Goal: Information Seeking & Learning: Find specific fact

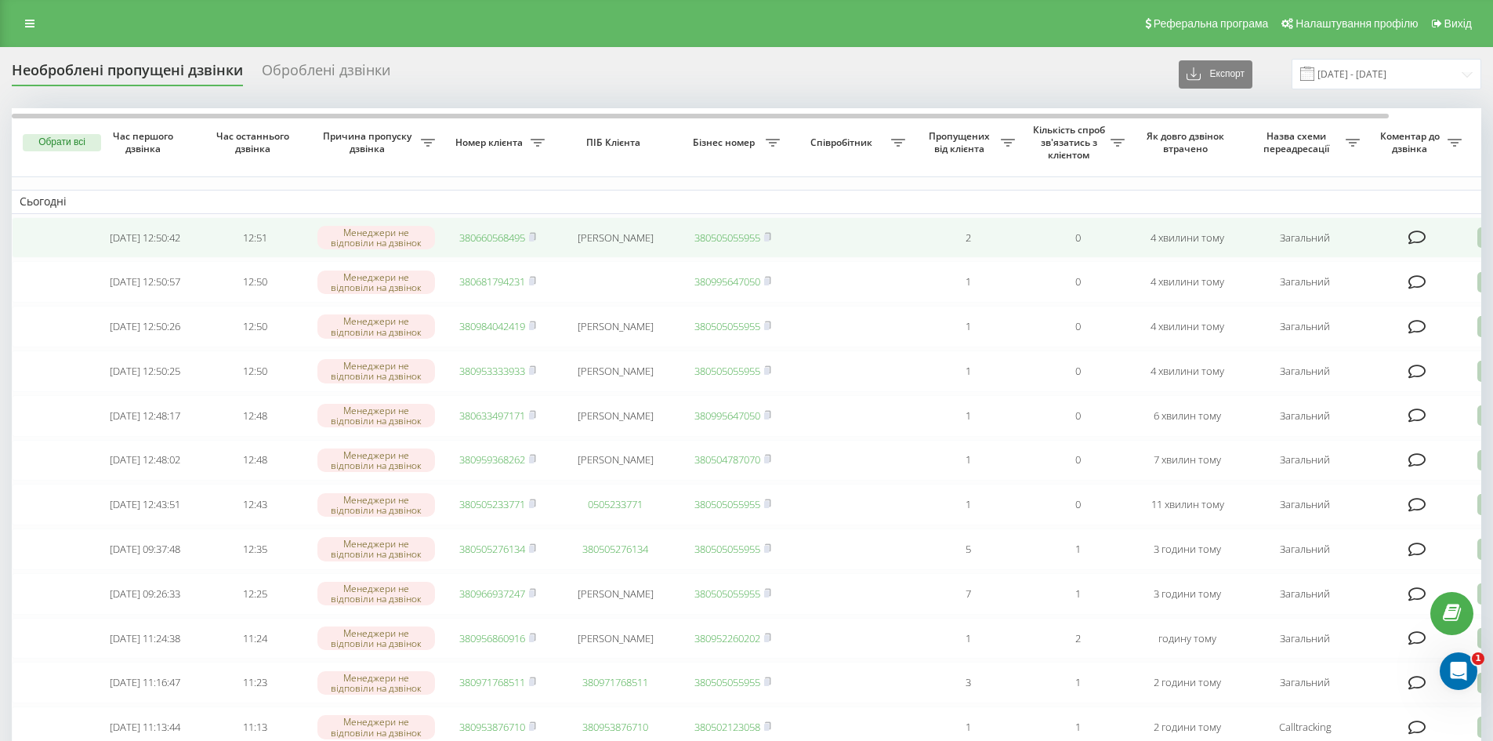
click at [490, 235] on link "380660568495" at bounding box center [492, 237] width 66 height 14
click at [532, 240] on rect at bounding box center [531, 237] width 5 height 7
click at [486, 237] on link "380660568495" at bounding box center [492, 237] width 66 height 14
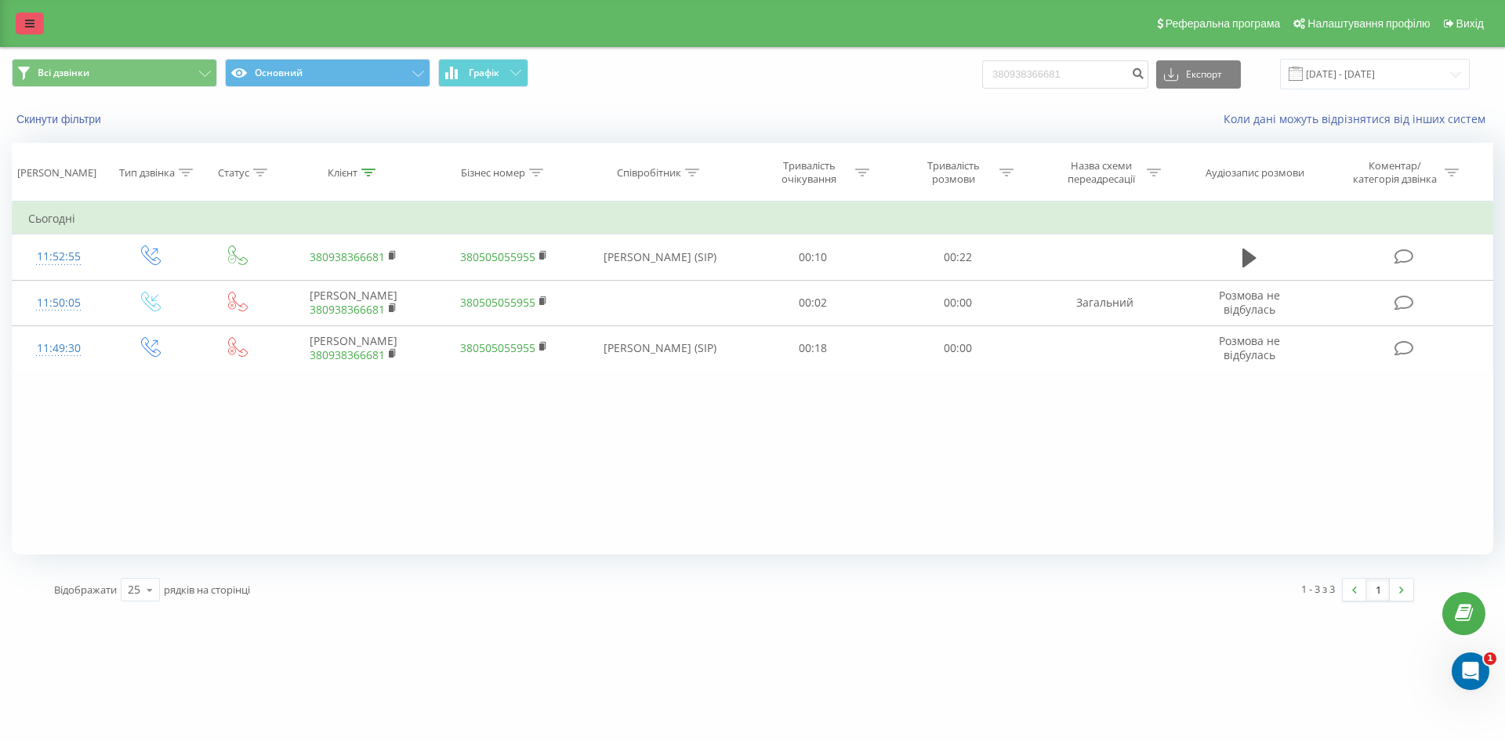
drag, startPoint x: 34, startPoint y: 29, endPoint x: 44, endPoint y: 29, distance: 9.4
click at [34, 29] on link at bounding box center [30, 24] width 28 height 22
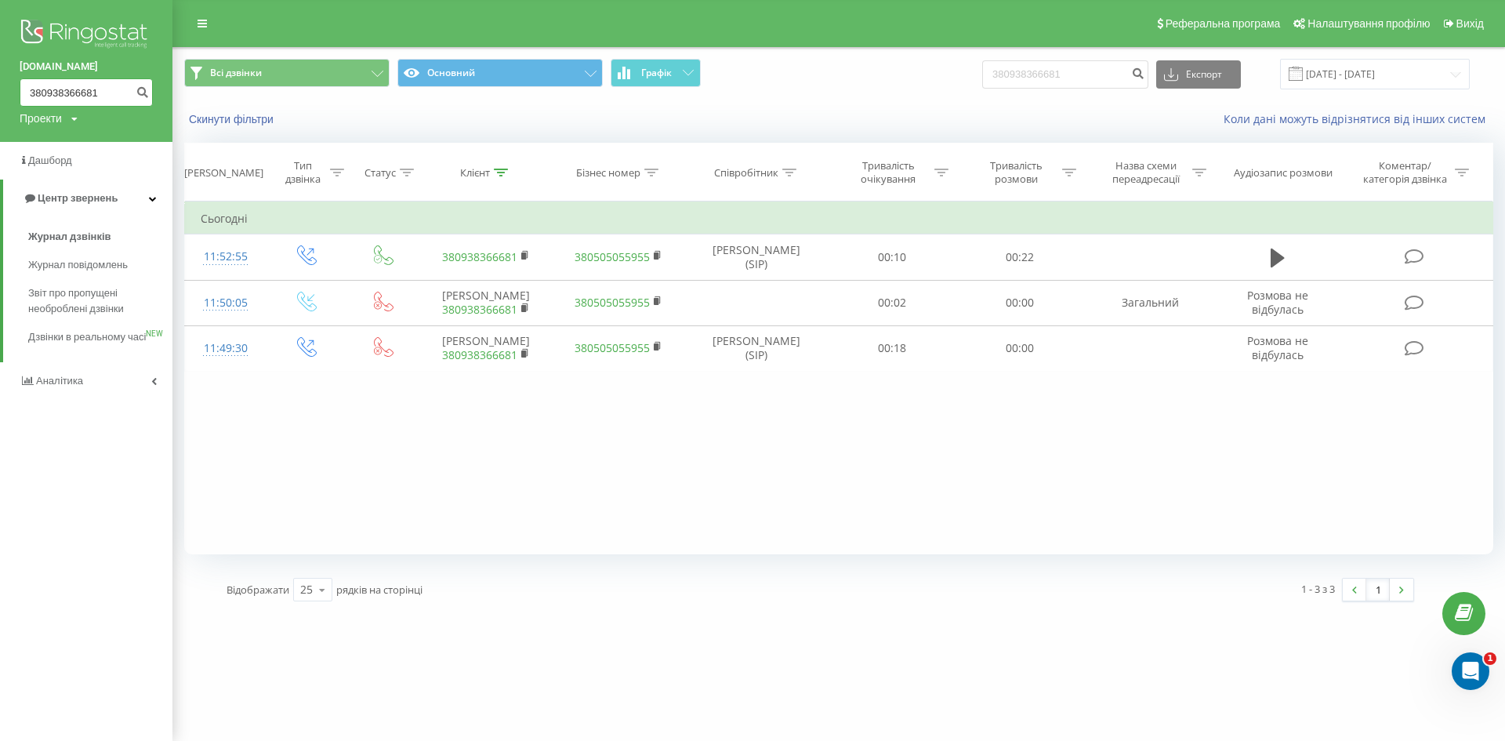
click at [72, 89] on input "380938366681" at bounding box center [86, 92] width 133 height 28
click at [89, 88] on input "380938366681" at bounding box center [86, 92] width 133 height 28
paste input "380660568495"
type input "380660568495"
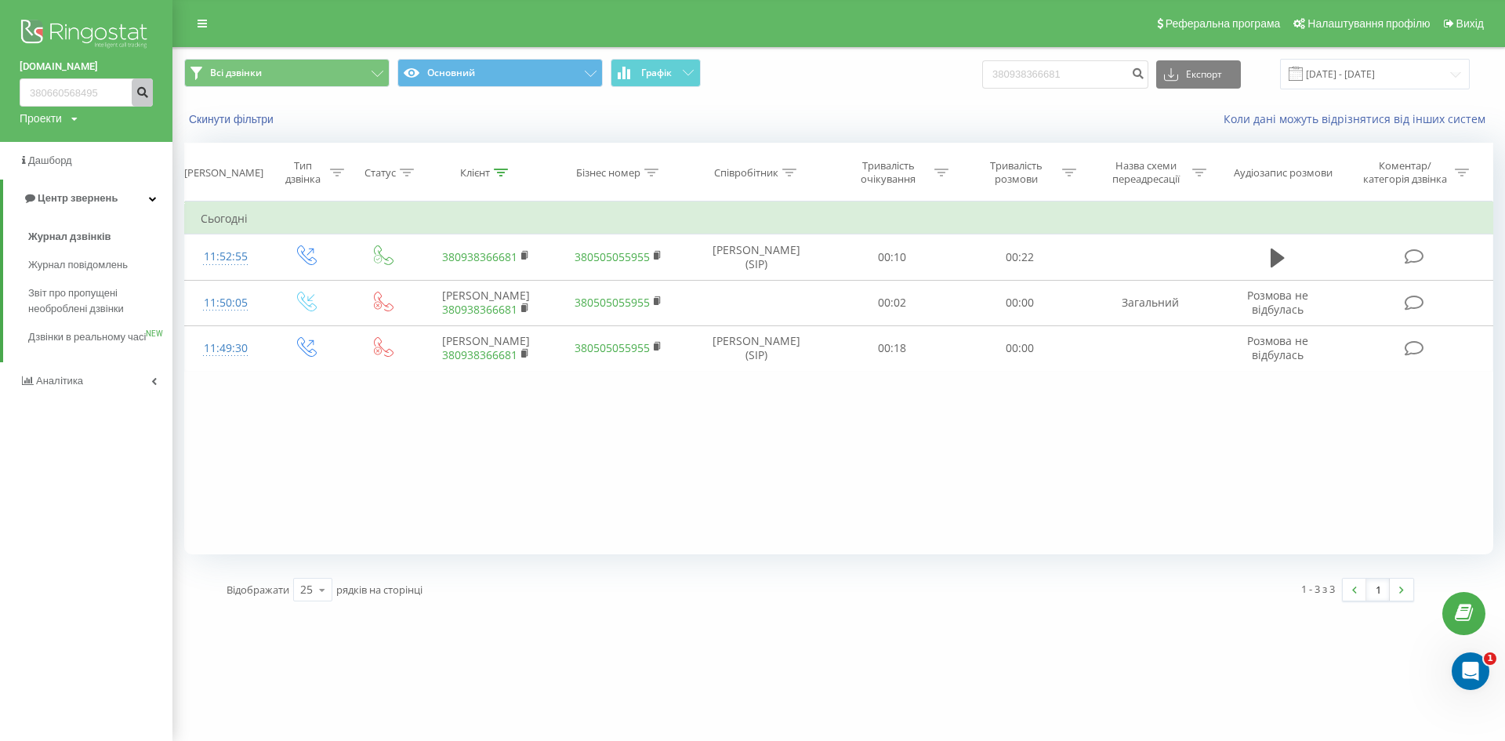
click at [146, 90] on icon "submit" at bounding box center [142, 89] width 13 height 9
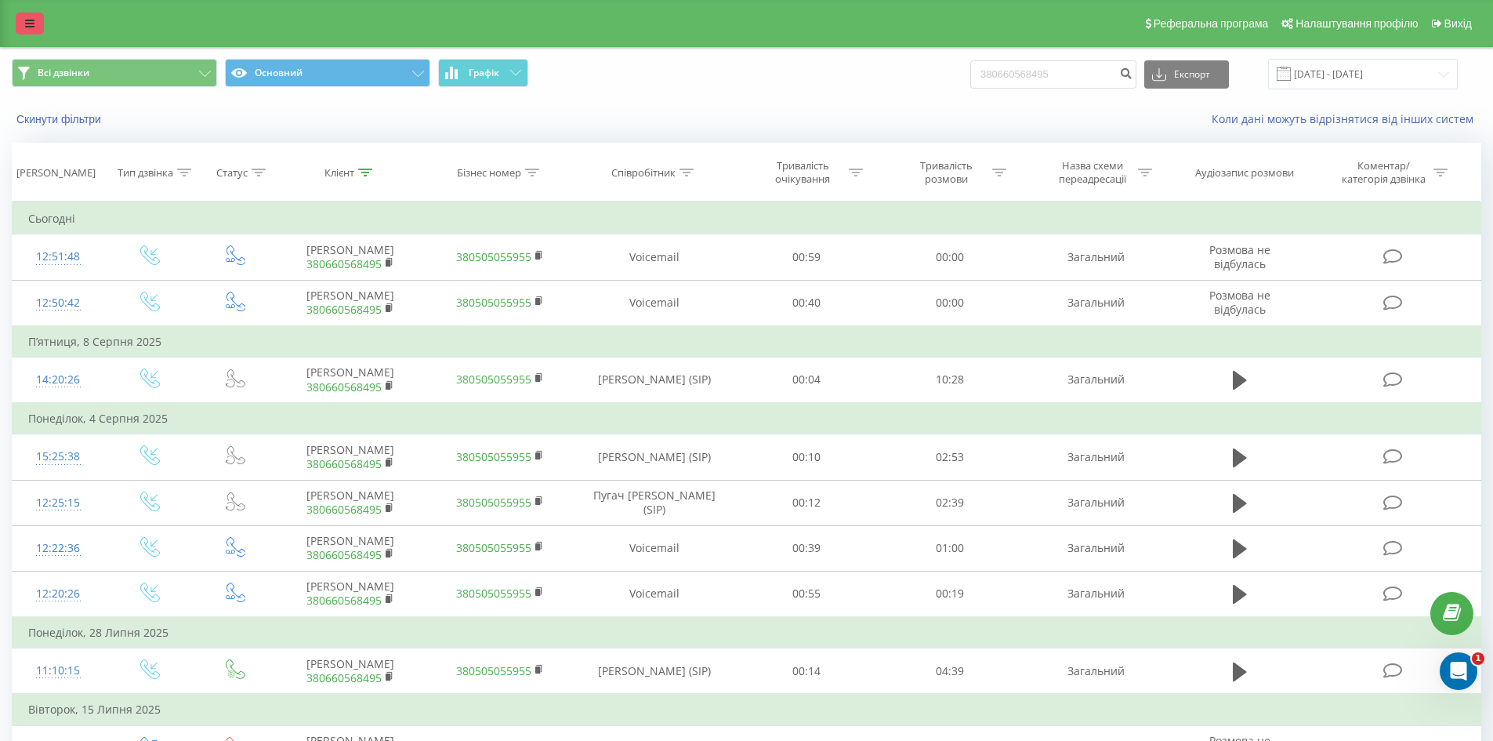
drag, startPoint x: 20, startPoint y: 20, endPoint x: 29, endPoint y: 24, distance: 9.9
click at [20, 20] on link at bounding box center [30, 24] width 28 height 22
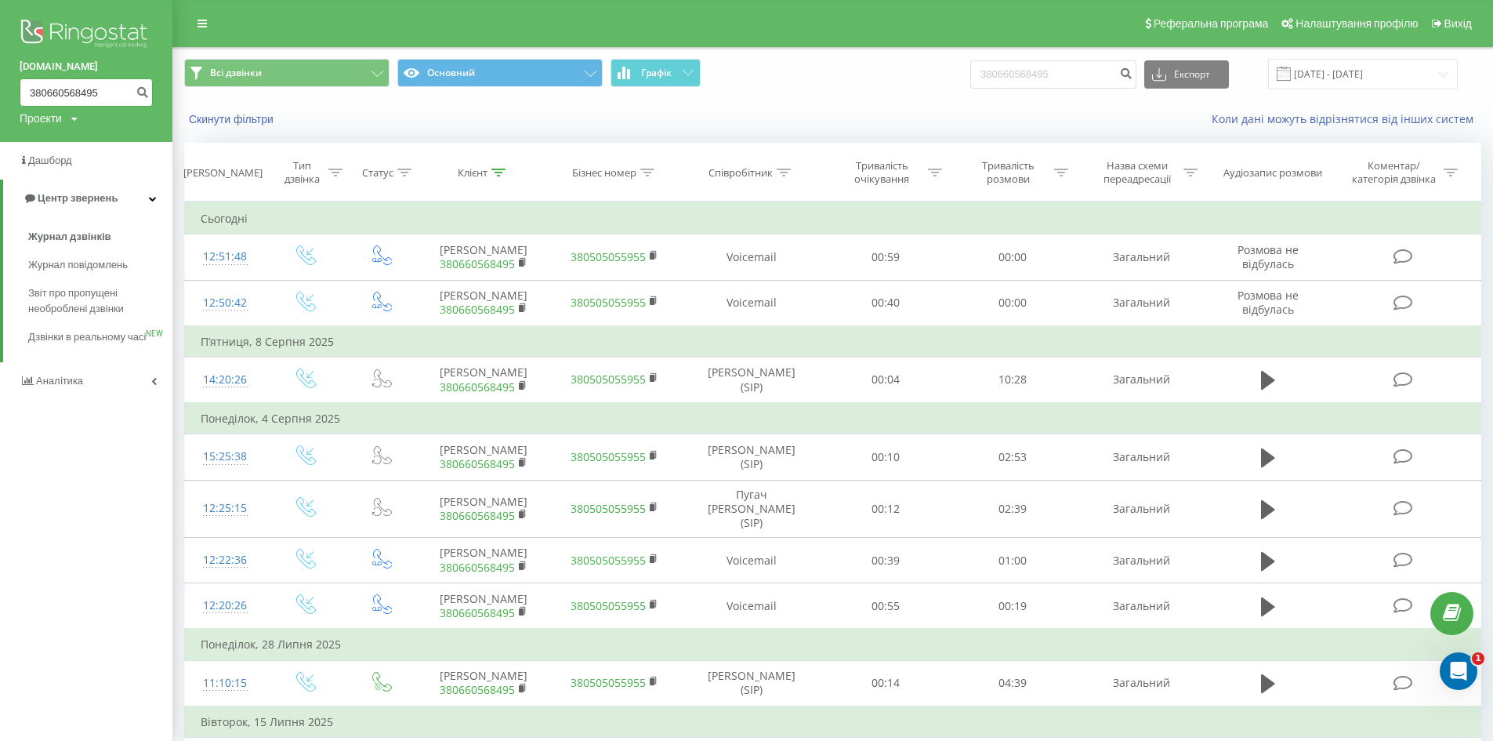
click at [96, 94] on input "380660568495" at bounding box center [86, 92] width 133 height 28
paste input "380500358480"
type input "380500358480"
click at [150, 85] on button "submit" at bounding box center [142, 92] width 21 height 28
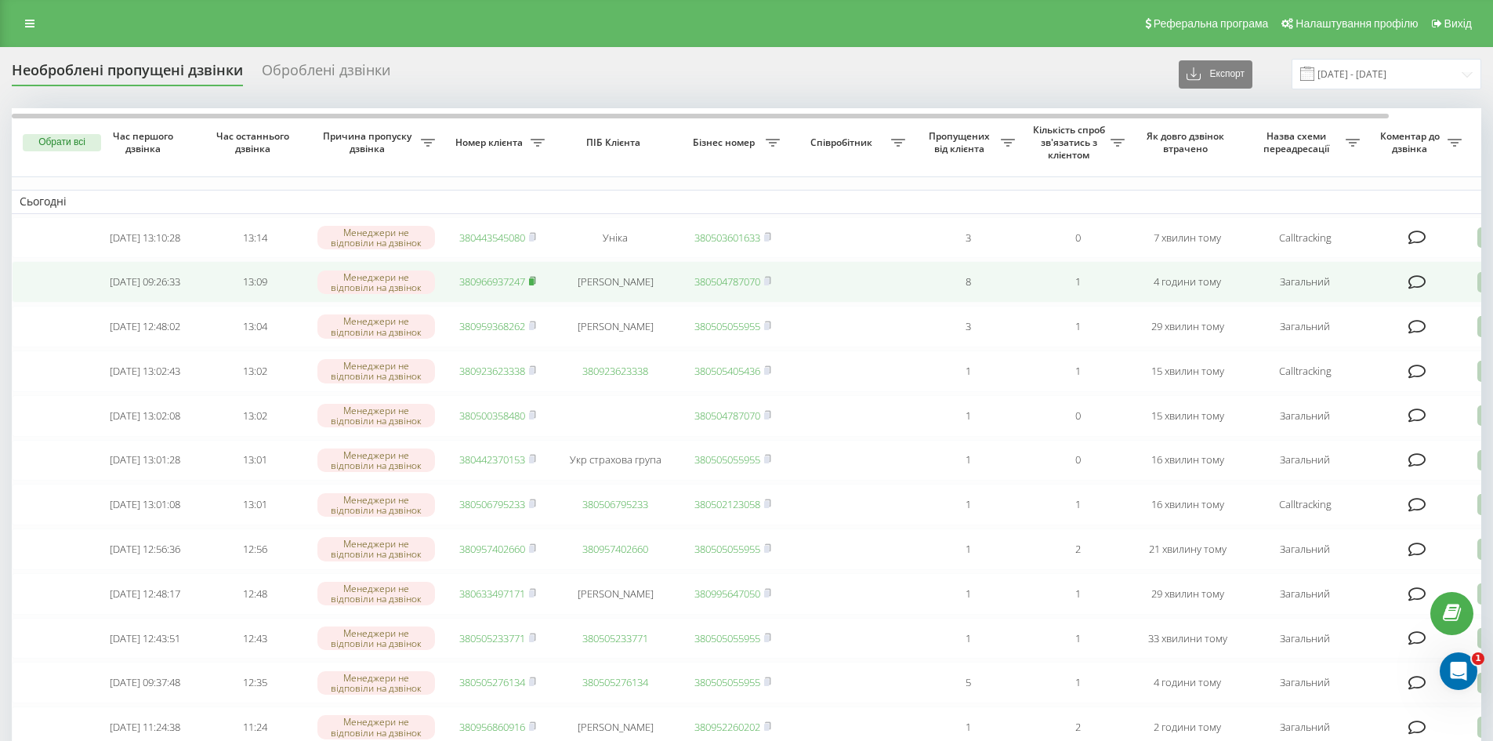
click at [530, 284] on span "380966937247" at bounding box center [497, 281] width 77 height 14
click at [533, 285] on rect at bounding box center [531, 281] width 5 height 7
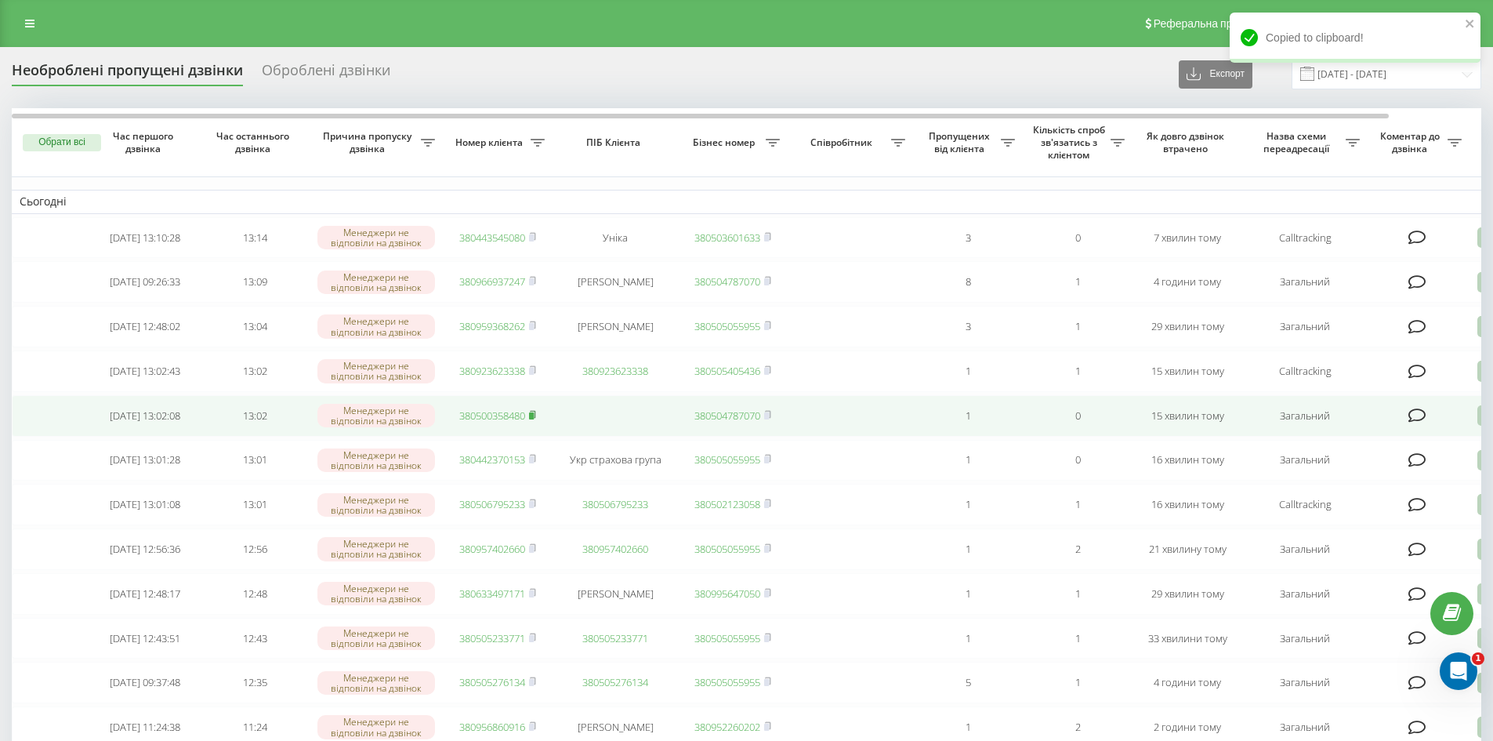
click at [534, 419] on rect at bounding box center [531, 415] width 5 height 7
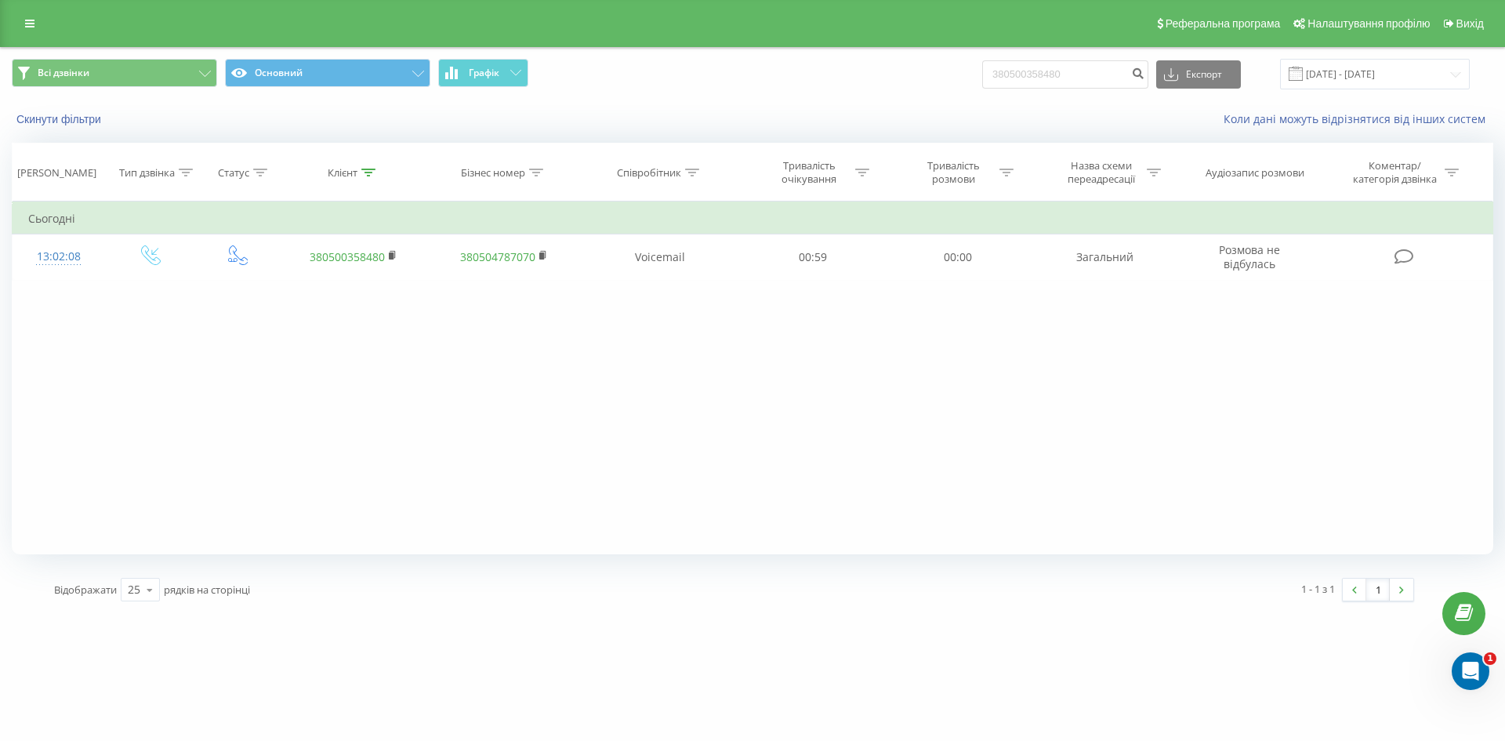
drag, startPoint x: 1200, startPoint y: 380, endPoint x: 1116, endPoint y: 434, distance: 99.4
click at [1200, 380] on div "Фільтрувати за умовою Дорівнює Введіть значення Скасувати OK Фільтрувати за умо…" at bounding box center [753, 377] width 1482 height 353
click at [31, 24] on icon at bounding box center [29, 23] width 9 height 11
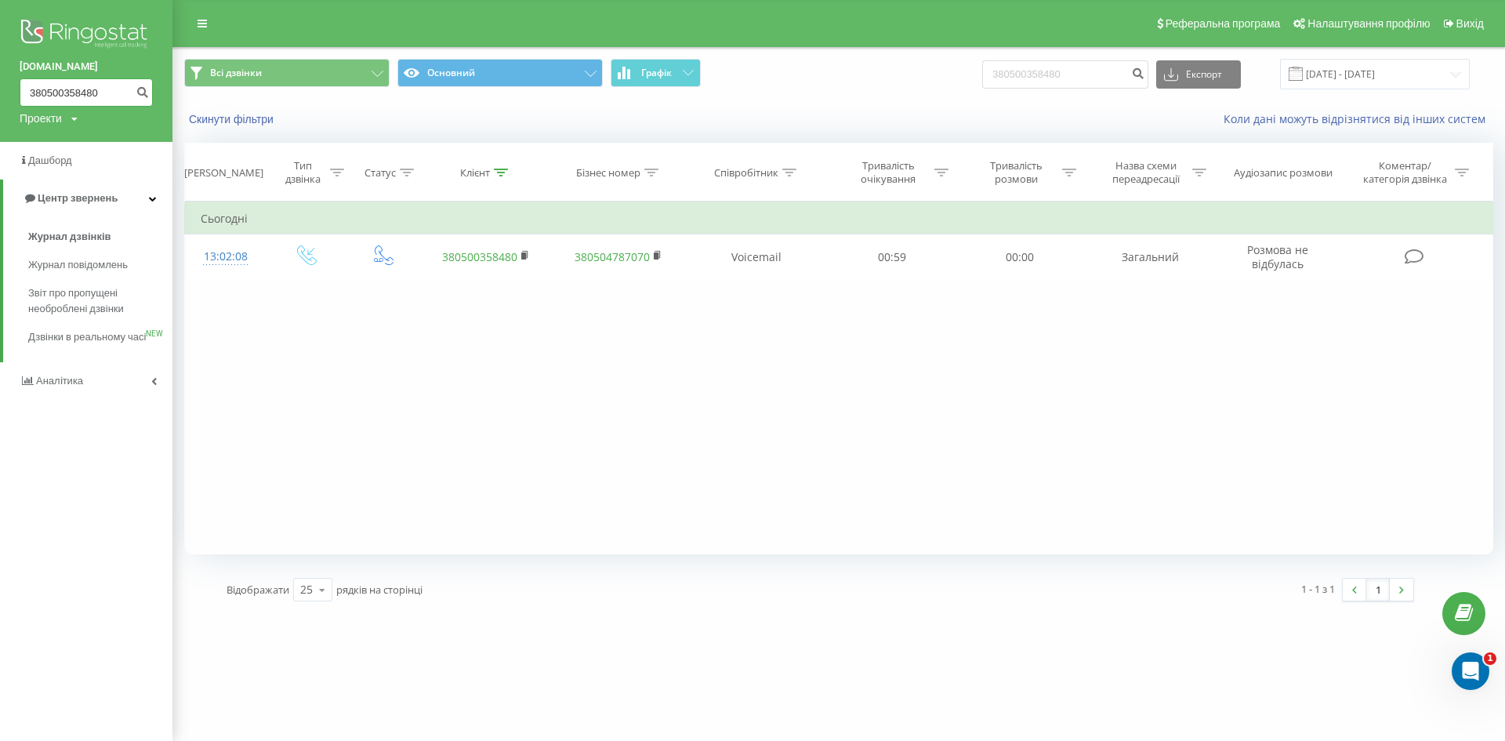
click at [66, 96] on input "380500358480" at bounding box center [86, 92] width 133 height 28
click at [62, 86] on input at bounding box center [86, 92] width 133 height 28
paste input "380500358480"
type input "380500358480"
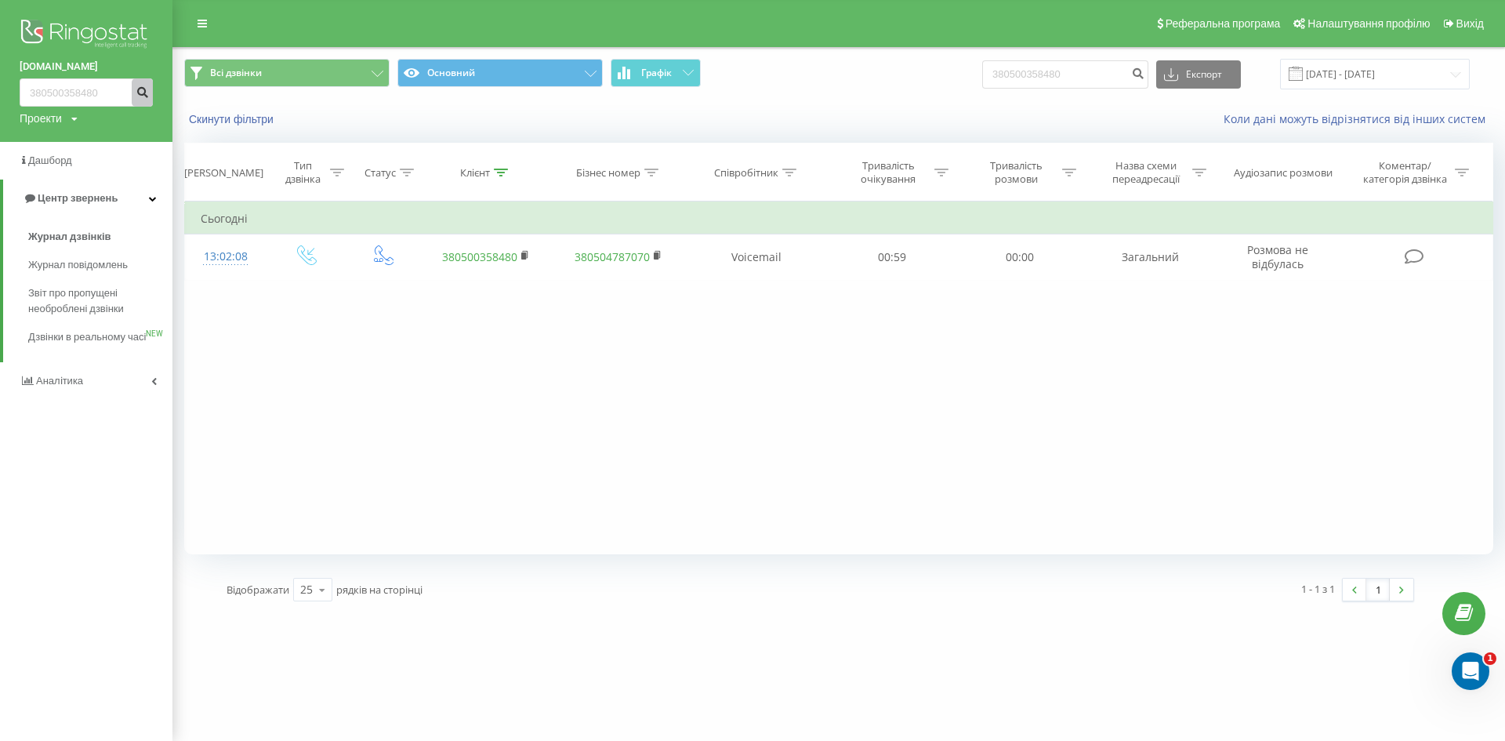
click at [151, 96] on button "submit" at bounding box center [142, 92] width 21 height 28
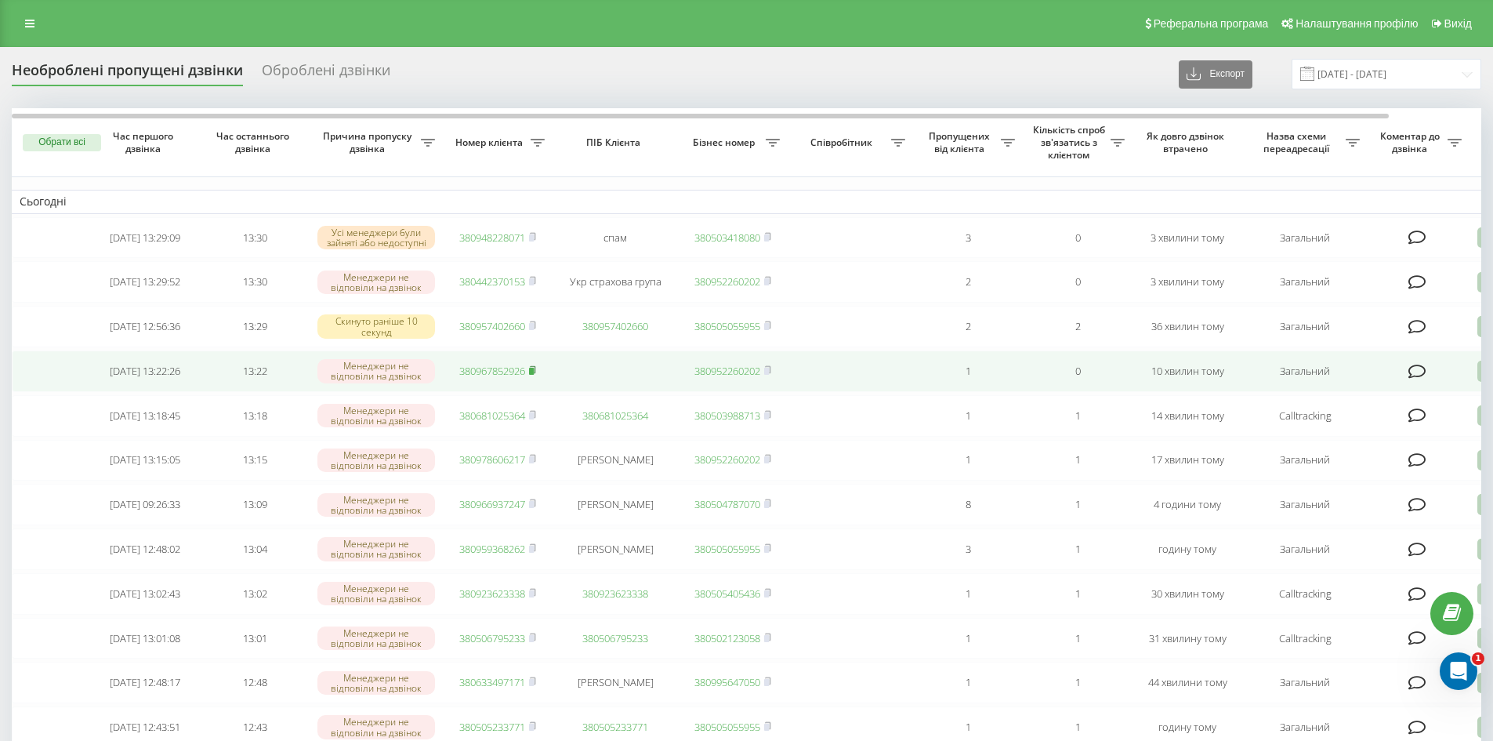
click at [536, 375] on icon at bounding box center [532, 369] width 7 height 9
click at [534, 375] on rect at bounding box center [531, 371] width 5 height 7
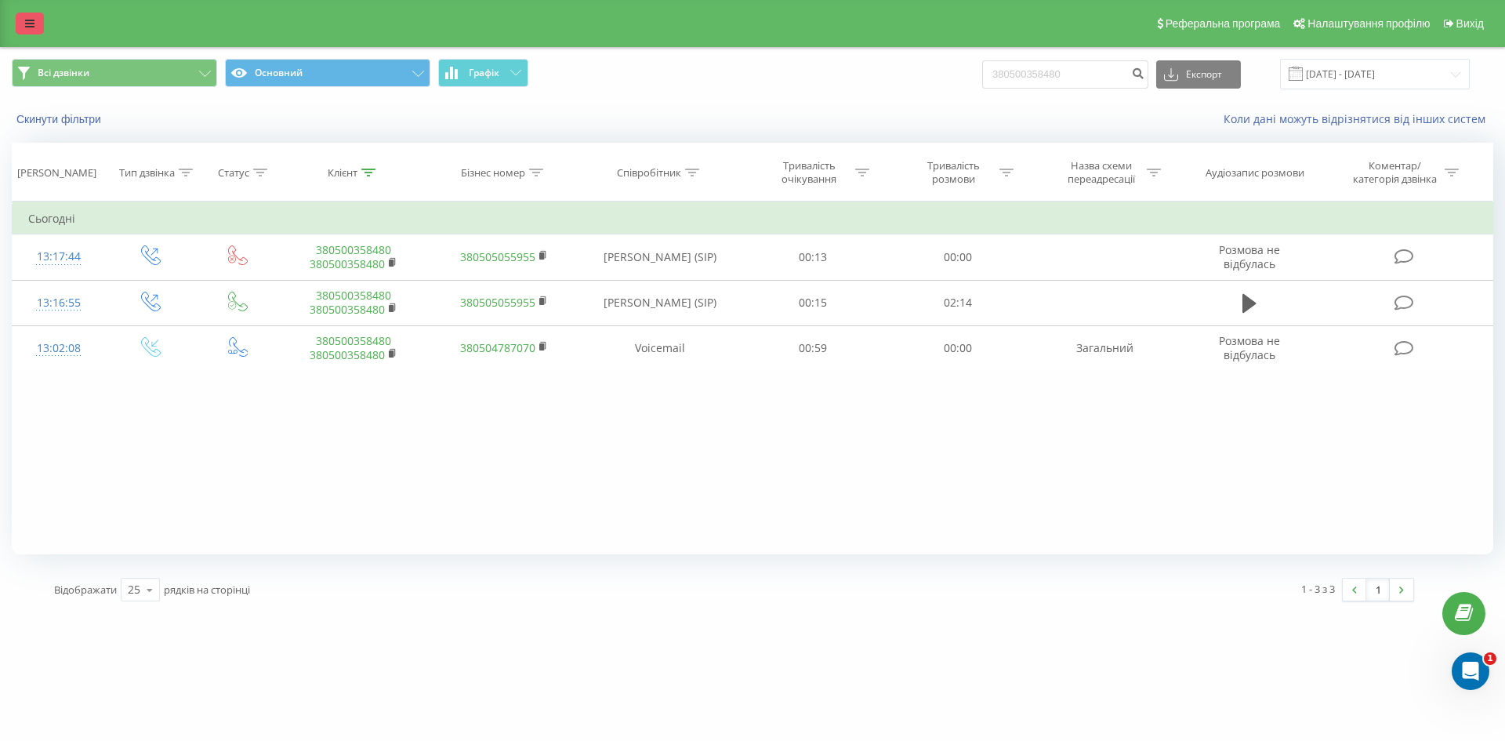
click at [42, 20] on link at bounding box center [30, 24] width 28 height 22
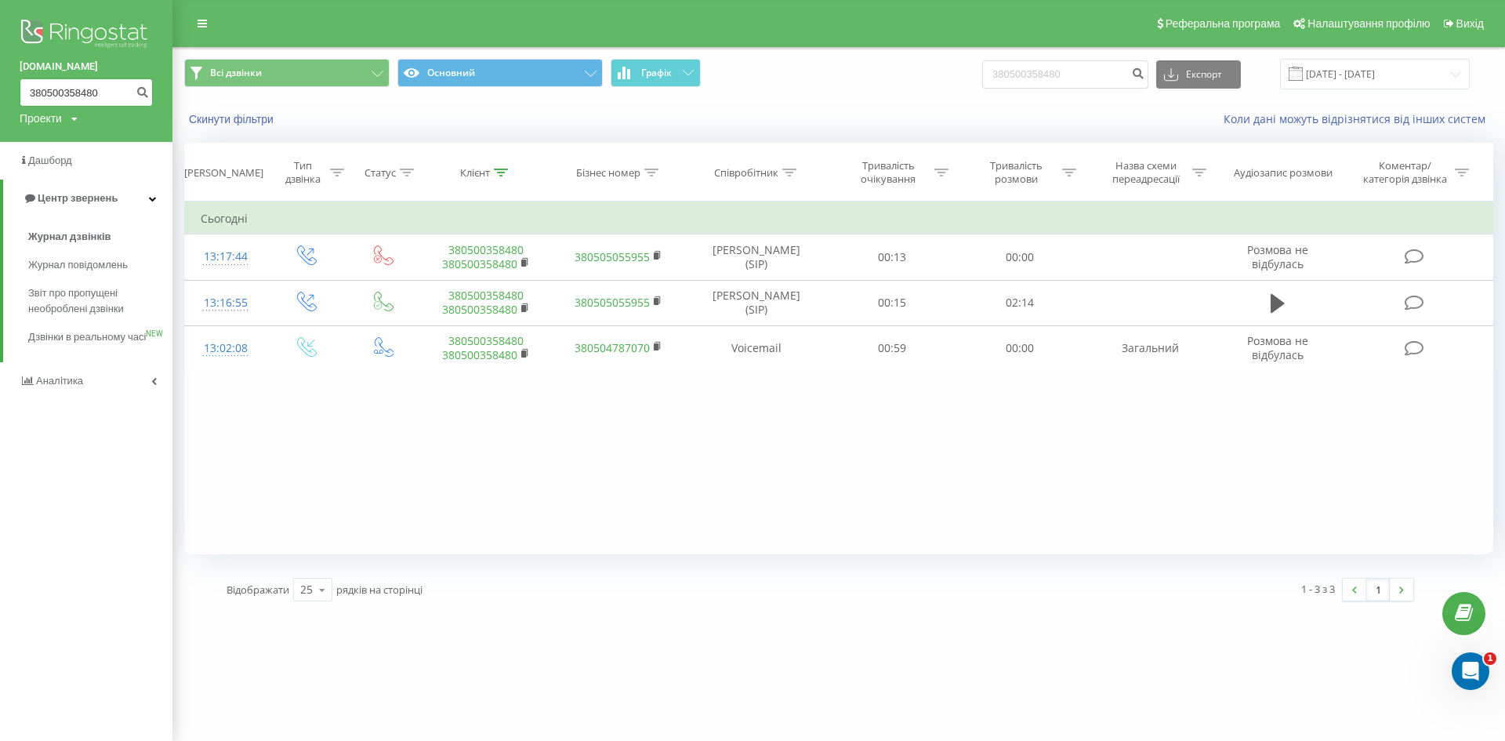
click at [64, 93] on input "380500358480" at bounding box center [86, 92] width 133 height 28
paste input "380953333933"
type input "380953333933"
click at [139, 95] on icon "submit" at bounding box center [142, 89] width 13 height 9
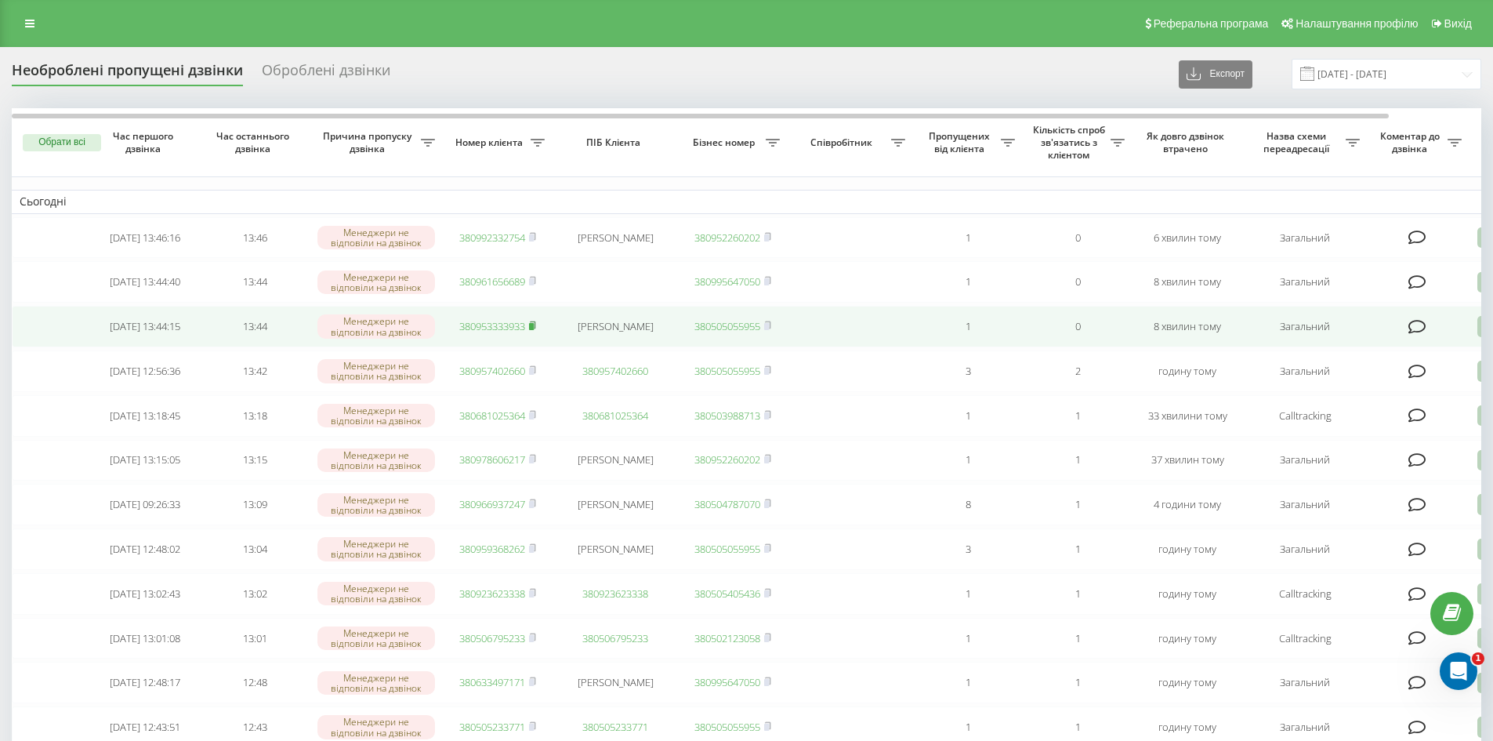
click at [535, 328] on icon at bounding box center [532, 324] width 5 height 7
